Goal: Information Seeking & Learning: Understand process/instructions

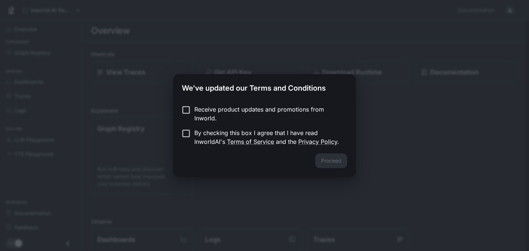
click at [200, 132] on p "By checking this box I agree that I have read InworldAI's Terms of Service and …" at bounding box center [267, 138] width 147 height 18
click at [321, 160] on button "Proceed" at bounding box center [331, 161] width 32 height 15
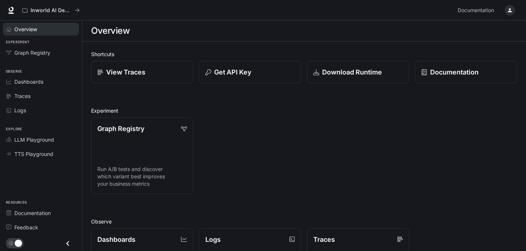
click at [29, 27] on span "Overview" at bounding box center [25, 29] width 23 height 8
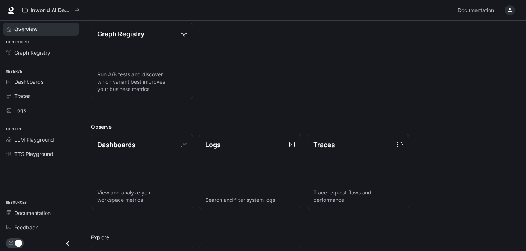
scroll to position [79, 0]
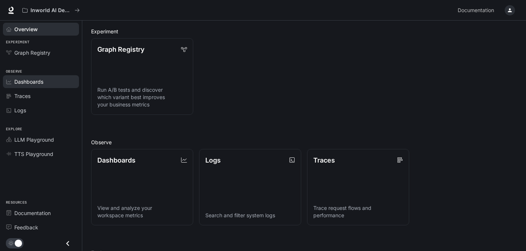
click at [34, 83] on span "Dashboards" at bounding box center [28, 82] width 29 height 8
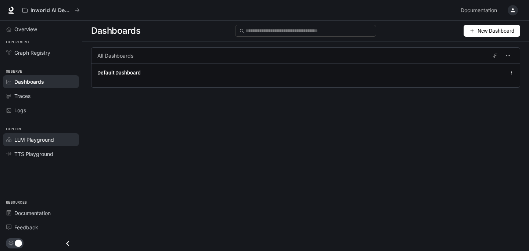
click at [38, 138] on span "LLM Playground" at bounding box center [34, 140] width 40 height 8
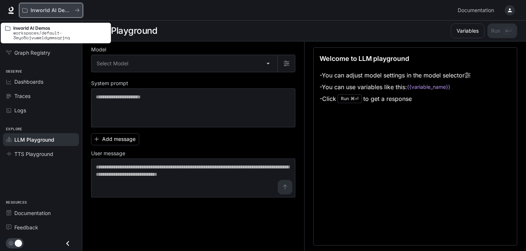
click at [51, 13] on button "Inworld AI Demos" at bounding box center [51, 10] width 64 height 15
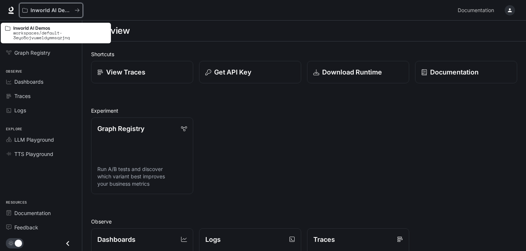
click at [51, 13] on button "Inworld AI Demos" at bounding box center [51, 10] width 64 height 15
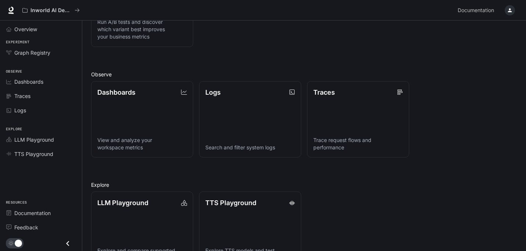
scroll to position [173, 0]
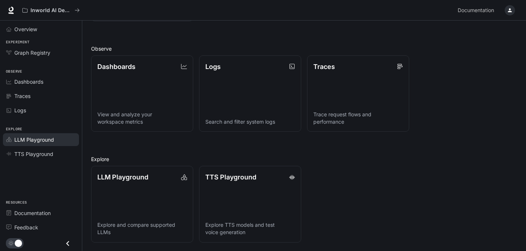
click at [46, 140] on span "LLM Playground" at bounding box center [34, 140] width 40 height 8
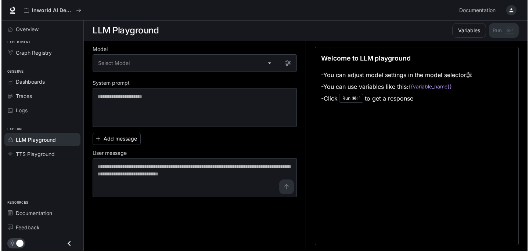
scroll to position [0, 0]
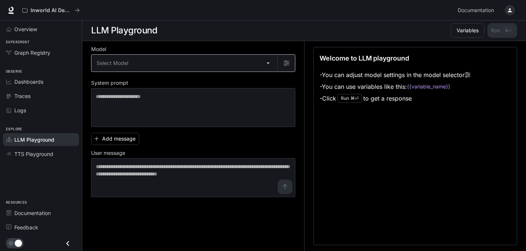
click at [256, 58] on body "Skip to main content Inworld AI Demos Documentation Documentation Portal Overvi…" at bounding box center [263, 126] width 526 height 252
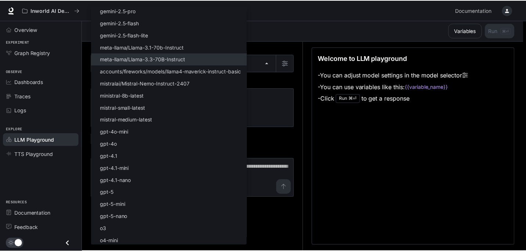
scroll to position [64, 0]
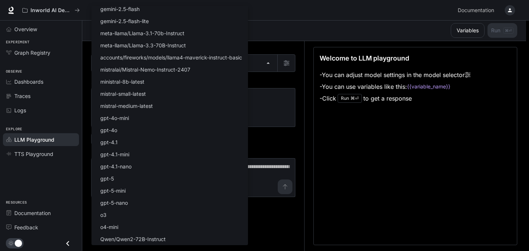
click at [328, 154] on div at bounding box center [264, 125] width 529 height 251
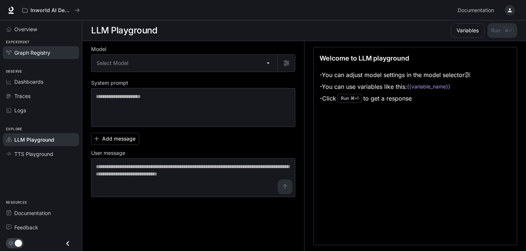
click at [18, 55] on span "Graph Registry" at bounding box center [32, 53] width 36 height 8
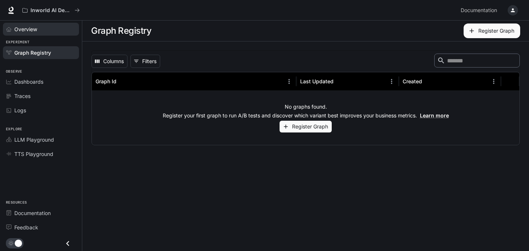
click at [26, 31] on span "Overview" at bounding box center [25, 29] width 23 height 8
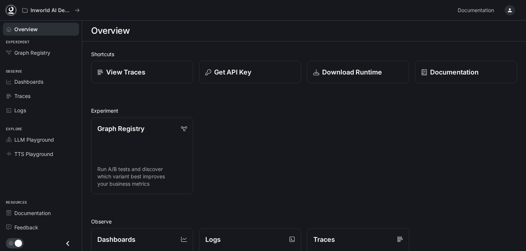
click at [9, 8] on icon at bounding box center [11, 9] width 5 height 5
click at [487, 11] on span "Documentation" at bounding box center [476, 10] width 36 height 9
